Goal: Task Accomplishment & Management: Use online tool/utility

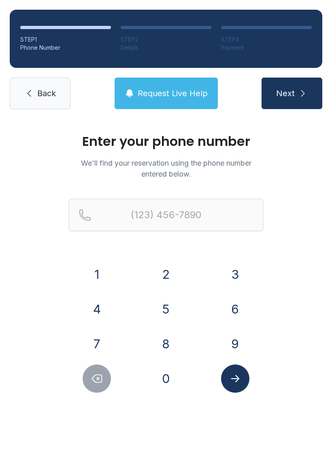
click at [237, 347] on button "9" at bounding box center [235, 344] width 28 height 28
click at [161, 347] on button "8" at bounding box center [166, 344] width 28 height 28
click at [161, 374] on button "0" at bounding box center [166, 379] width 28 height 28
click at [174, 279] on button "2" at bounding box center [166, 274] width 28 height 28
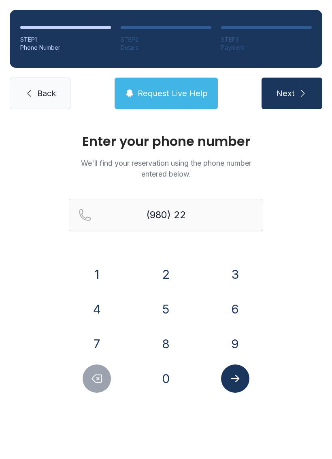
click at [235, 311] on button "6" at bounding box center [235, 309] width 28 height 28
click at [161, 345] on button "8" at bounding box center [166, 344] width 28 height 28
click at [164, 385] on button "0" at bounding box center [166, 379] width 28 height 28
click at [235, 279] on button "3" at bounding box center [235, 274] width 28 height 28
click at [235, 278] on button "3" at bounding box center [235, 274] width 28 height 28
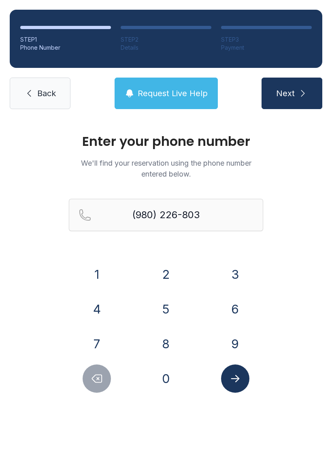
type input "[PHONE_NUMBER]"
click at [237, 383] on icon "Submit lookup form" at bounding box center [235, 379] width 12 height 12
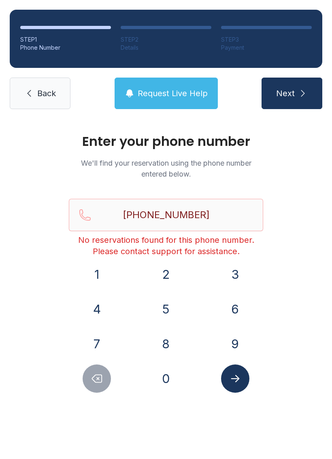
click at [182, 95] on span "Request Live Help" at bounding box center [172, 93] width 70 height 11
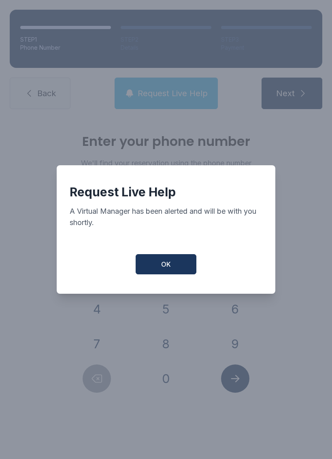
click at [178, 273] on button "OK" at bounding box center [165, 264] width 61 height 20
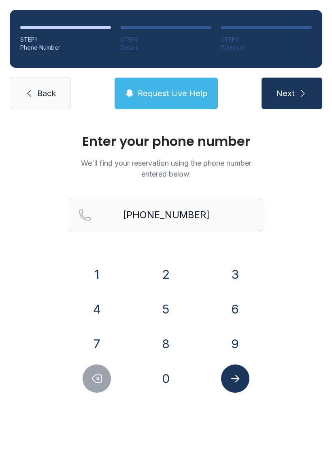
click at [36, 89] on link "Back" at bounding box center [40, 94] width 61 height 32
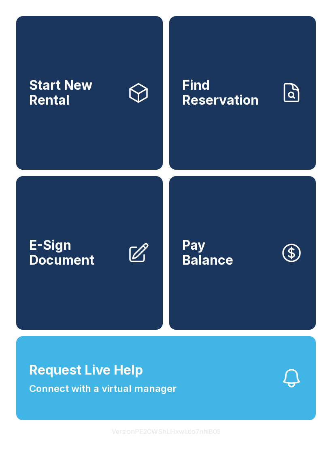
click at [235, 391] on button "Request Live Help Connect with a virtual manager" at bounding box center [165, 378] width 299 height 84
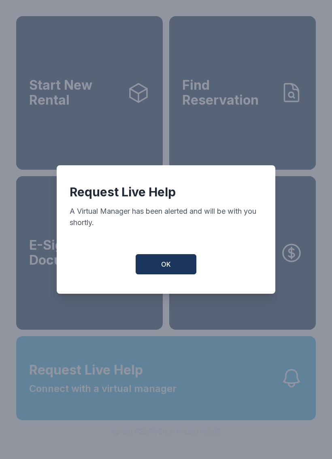
click at [167, 264] on span "OK" at bounding box center [166, 265] width 10 height 10
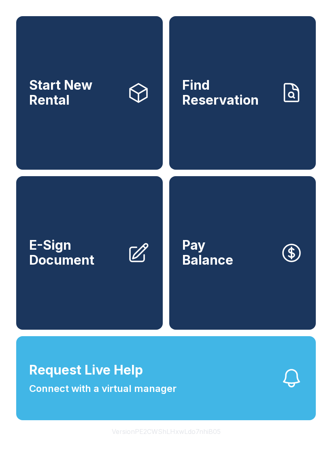
click at [115, 289] on link "E-Sign Document" at bounding box center [89, 253] width 146 height 154
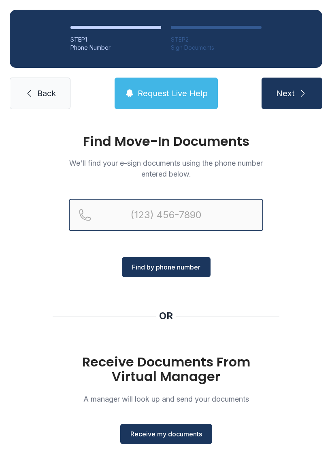
click at [220, 221] on input "Reservation phone number" at bounding box center [166, 215] width 194 height 32
type input "[PHONE_NUMBER]"
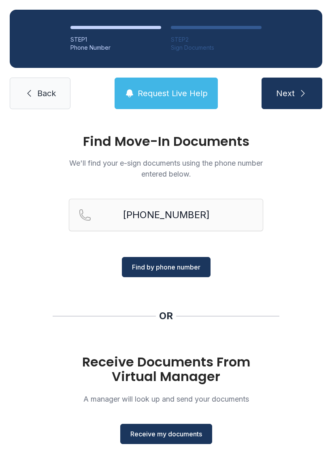
click at [187, 269] on span "Find by phone number" at bounding box center [166, 267] width 68 height 10
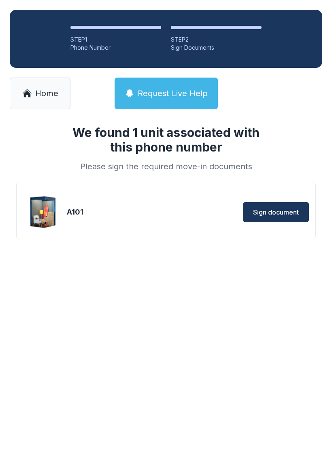
click at [286, 213] on span "Sign document" at bounding box center [276, 212] width 46 height 10
click at [281, 216] on span "Sign document" at bounding box center [276, 212] width 46 height 10
click at [47, 87] on link "Home" at bounding box center [40, 94] width 61 height 32
